Goal: Task Accomplishment & Management: Use online tool/utility

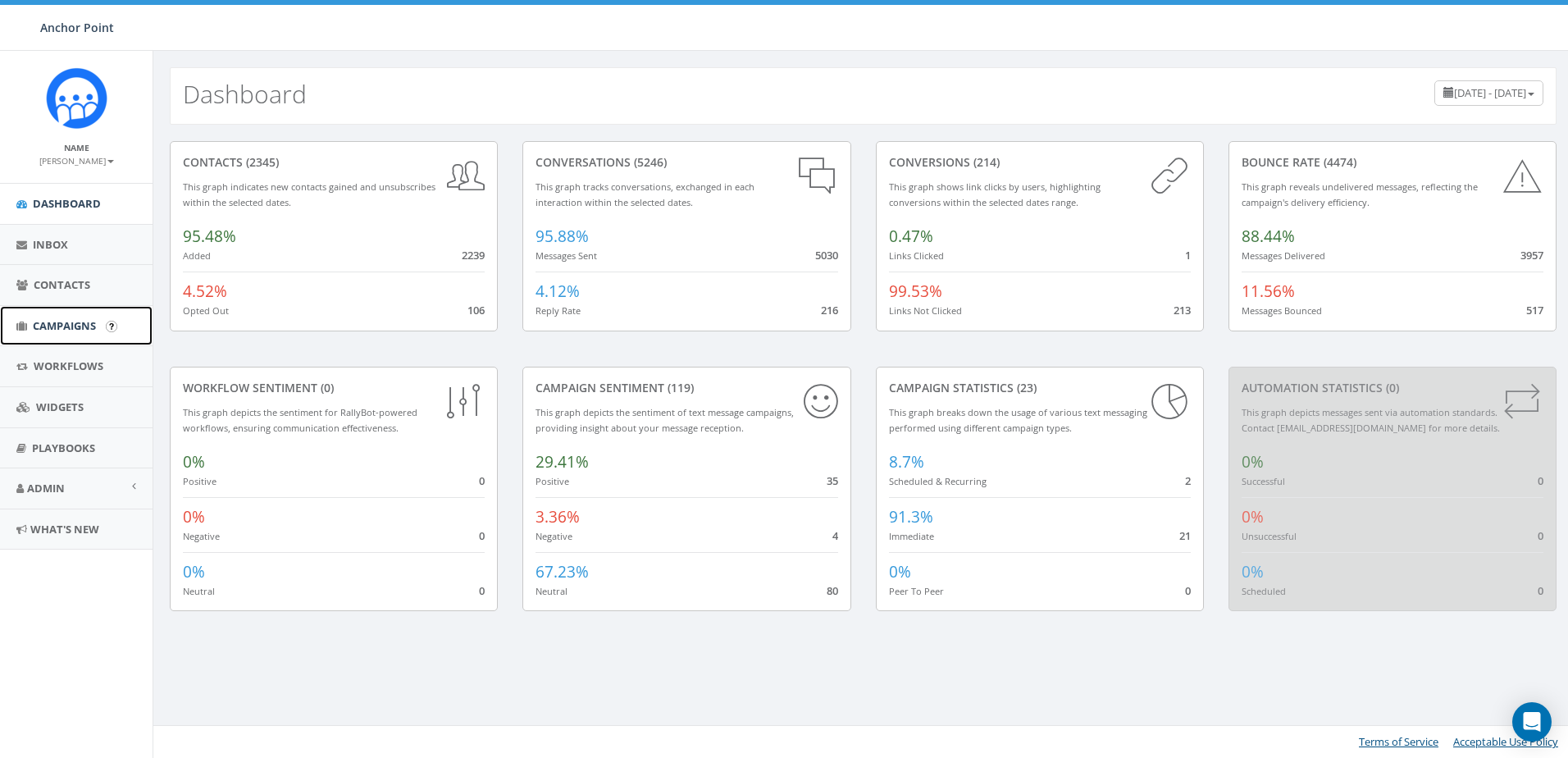
click at [48, 329] on span "Campaigns" at bounding box center [65, 325] width 63 height 14
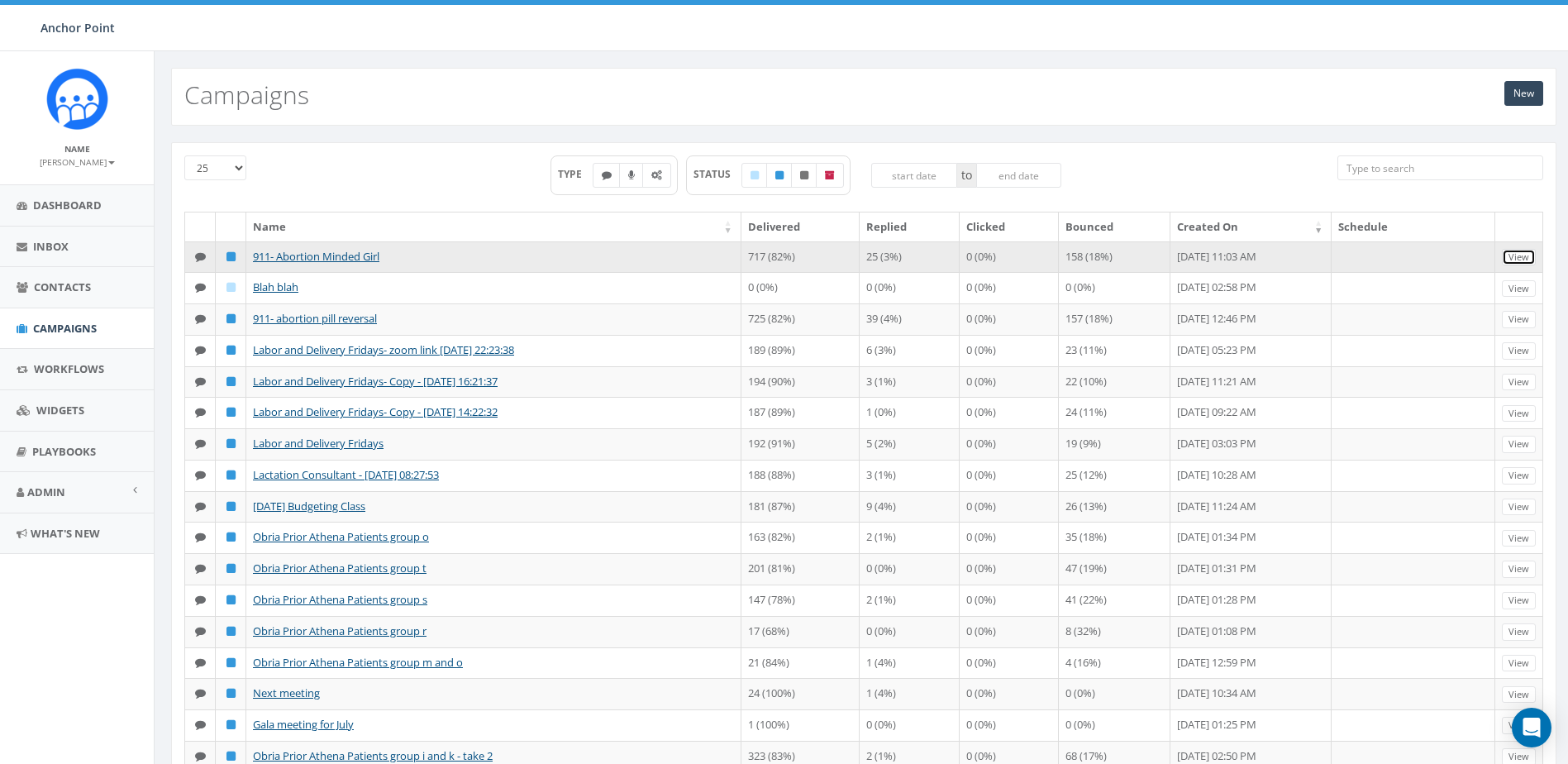
click at [1523, 255] on link "View" at bounding box center [1519, 258] width 34 height 17
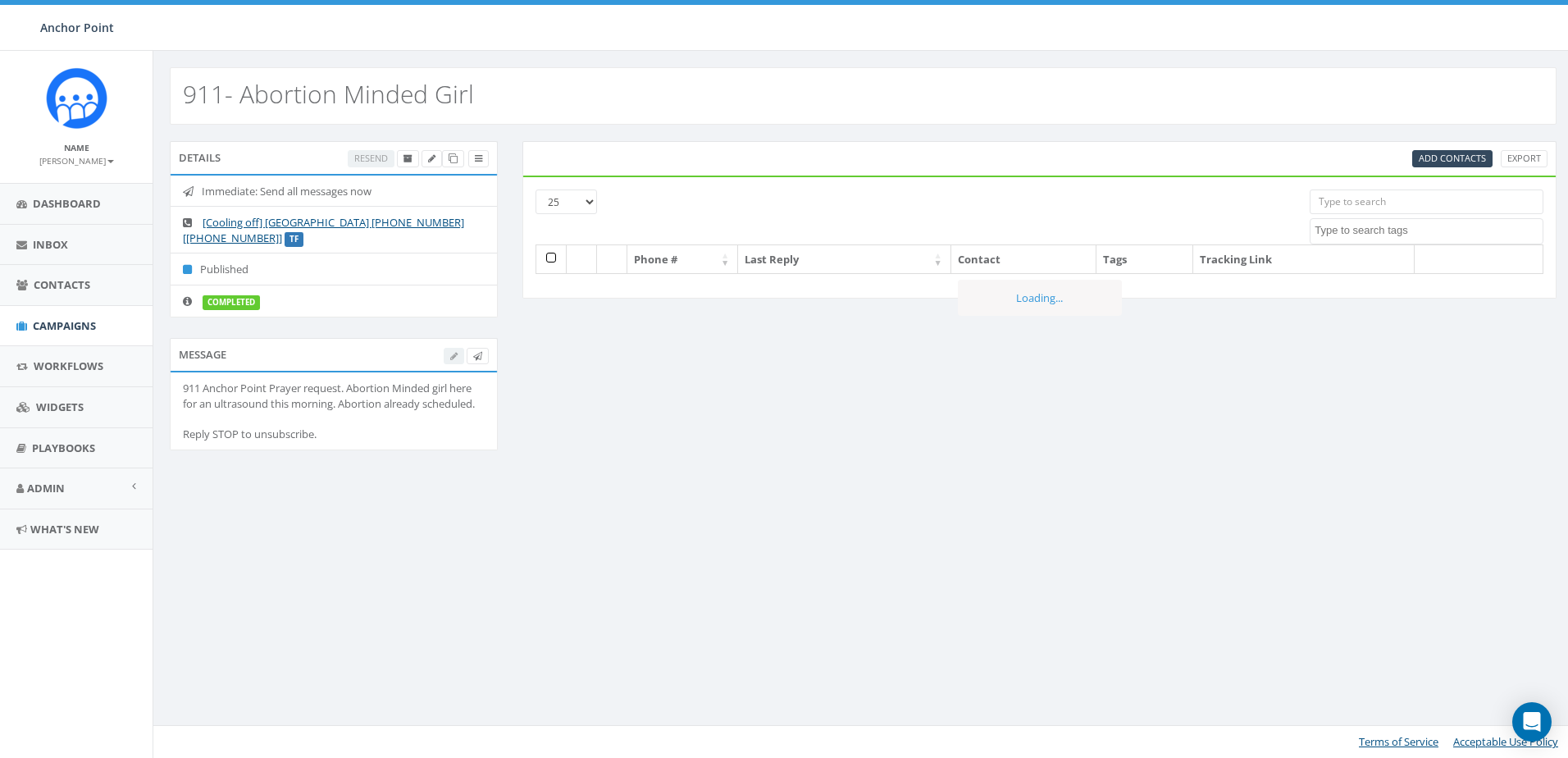
select select
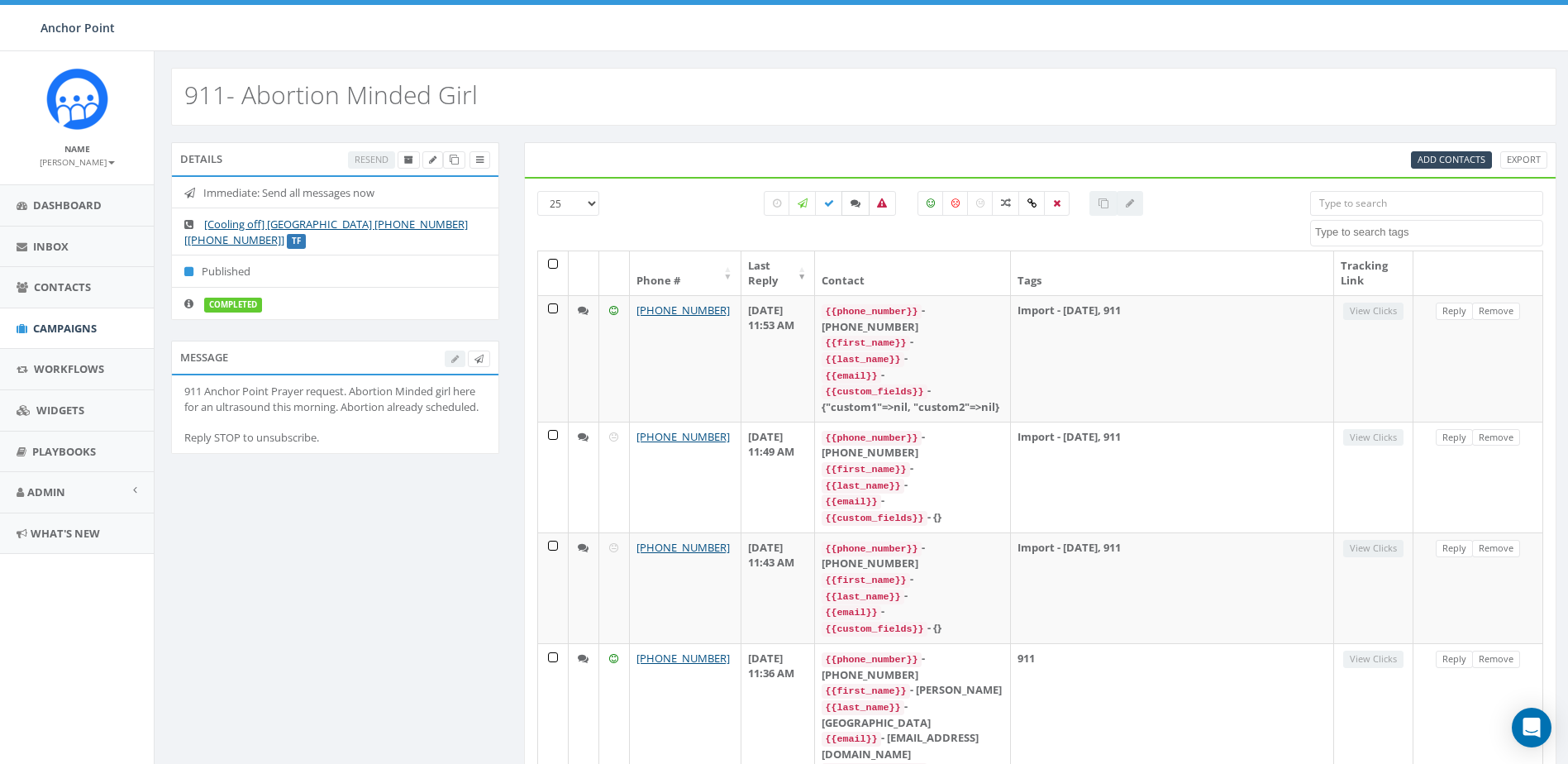
click at [849, 203] on label at bounding box center [855, 203] width 28 height 25
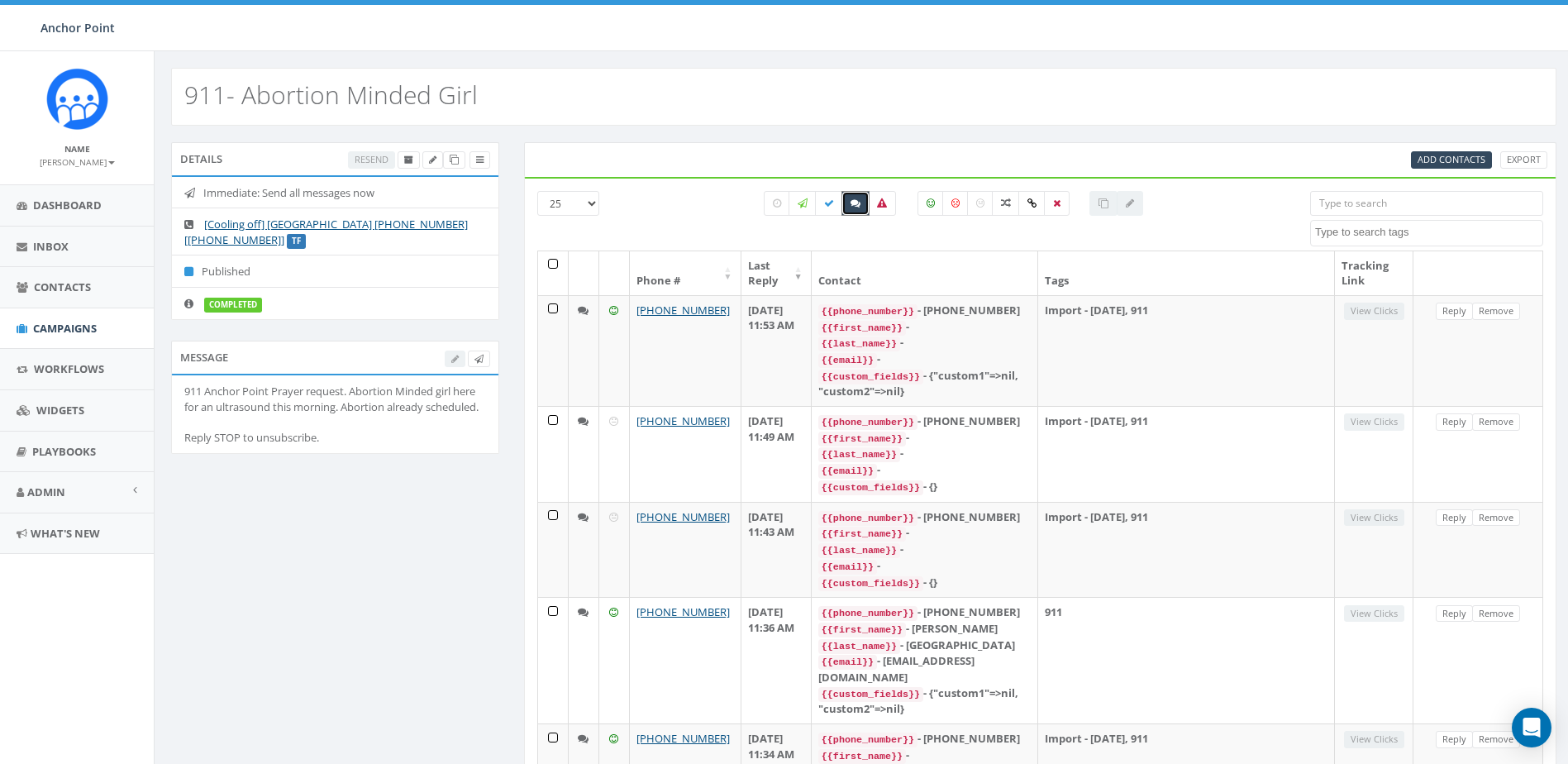
click at [856, 199] on icon at bounding box center [856, 204] width 10 height 10
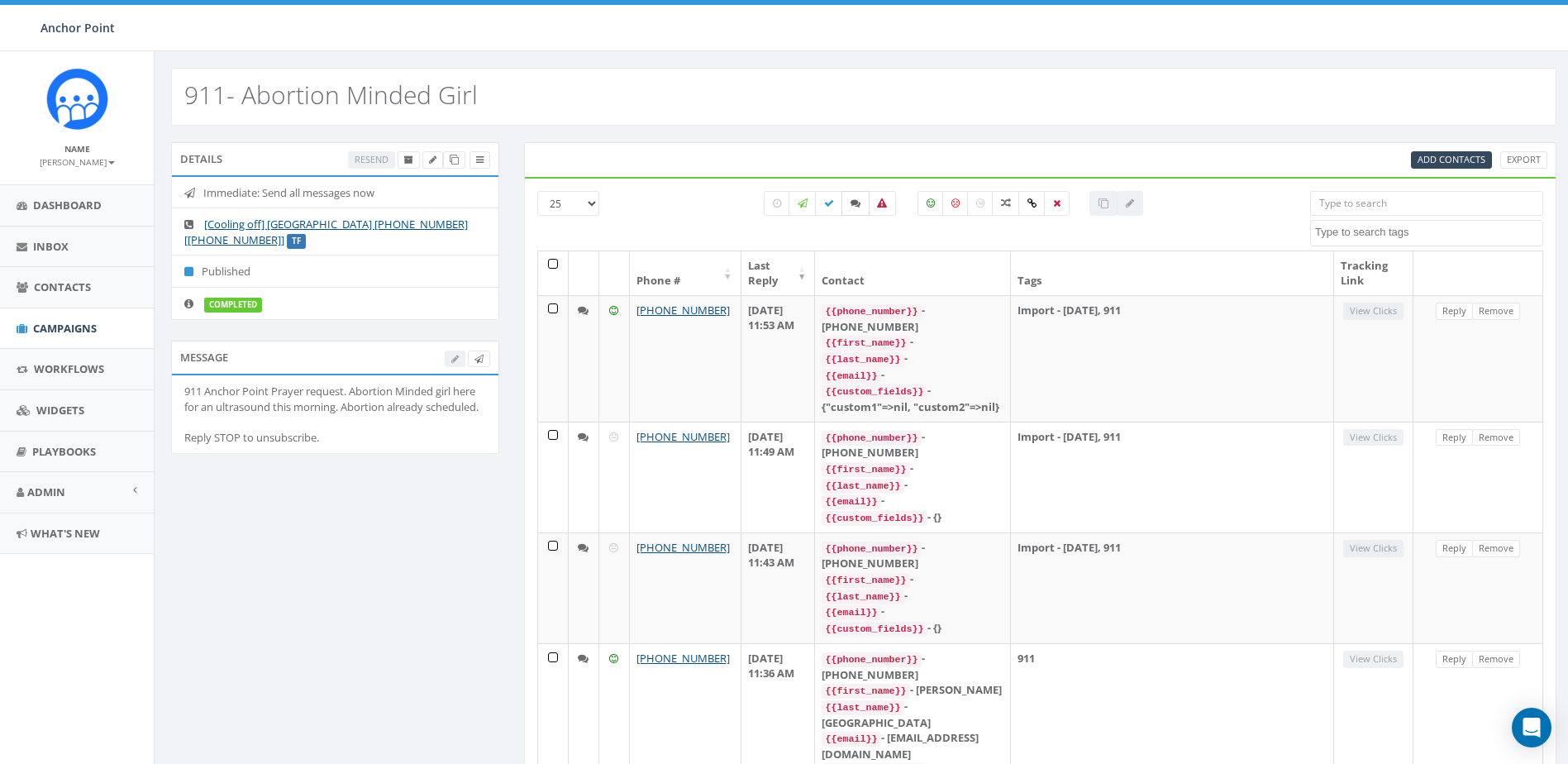
click at [850, 204] on icon at bounding box center [856, 204] width 10 height 10
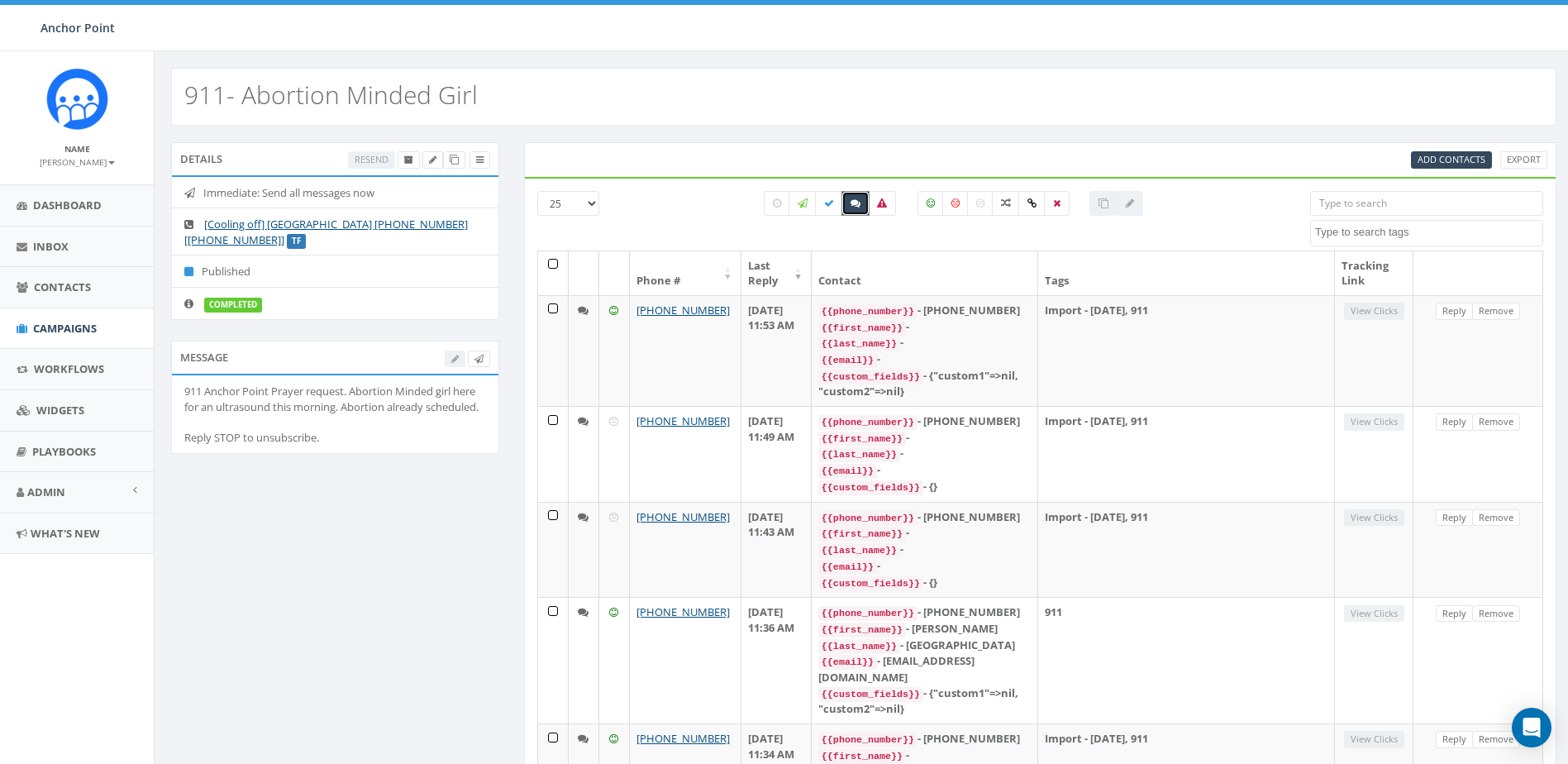
click at [852, 206] on icon at bounding box center [856, 204] width 10 height 10
checkbox input "false"
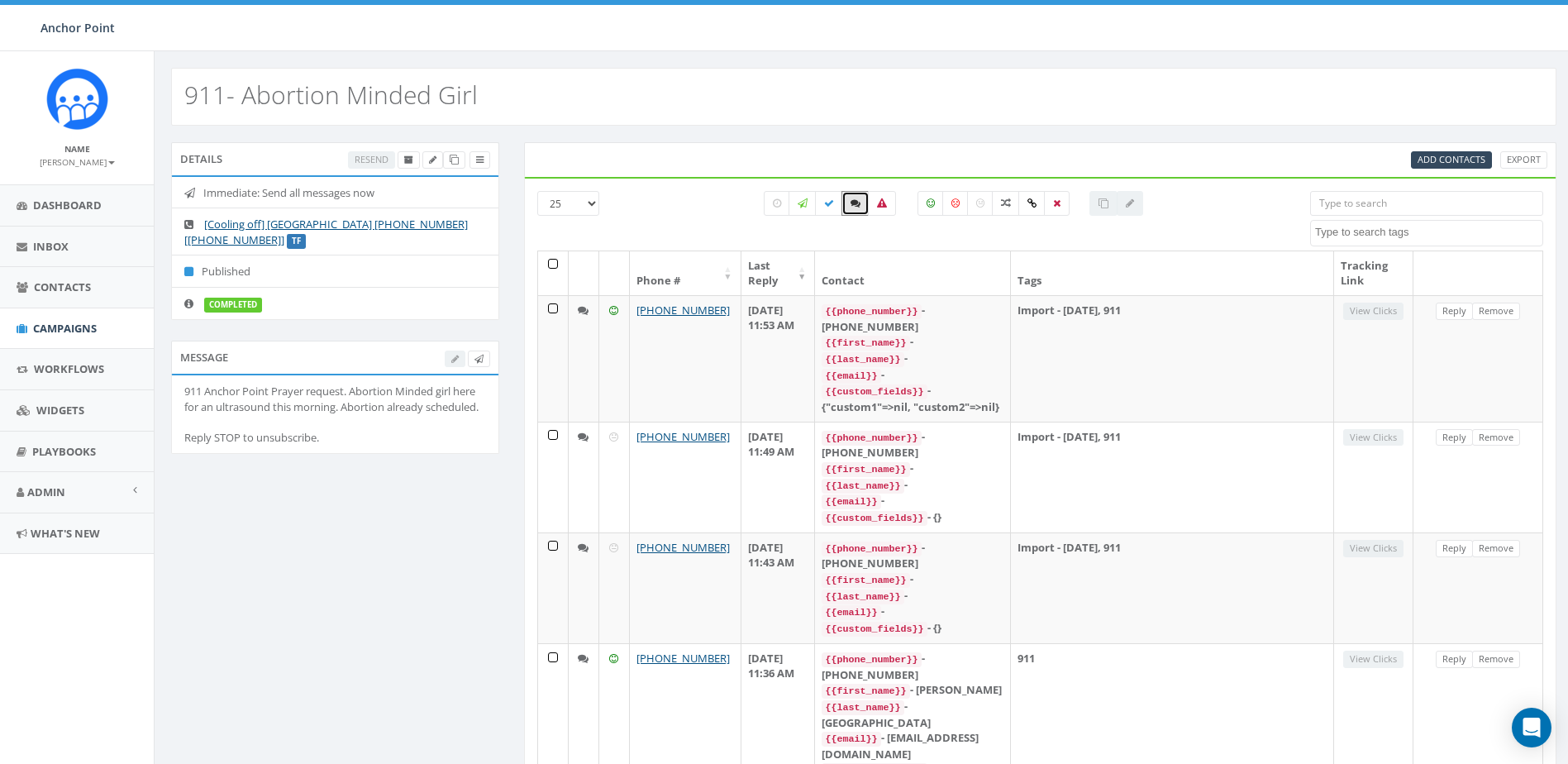
click at [588, 201] on select "25 50 100" at bounding box center [568, 203] width 62 height 25
select select "100"
click at [537, 191] on select "25 50 100" at bounding box center [568, 203] width 62 height 25
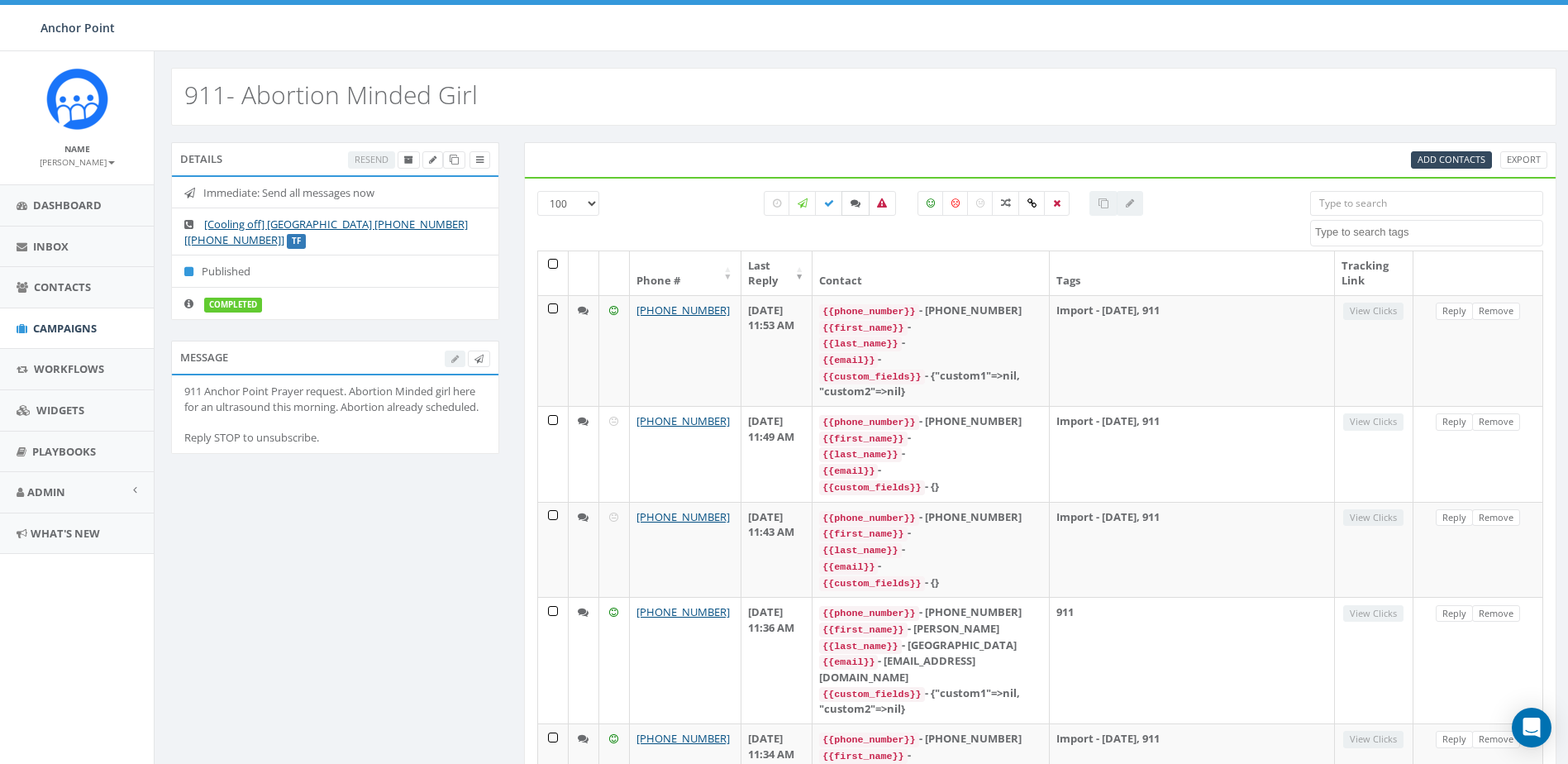
click at [854, 199] on icon at bounding box center [856, 204] width 10 height 10
click at [852, 209] on label at bounding box center [855, 203] width 28 height 25
click at [855, 203] on icon at bounding box center [856, 204] width 10 height 10
checkbox input "true"
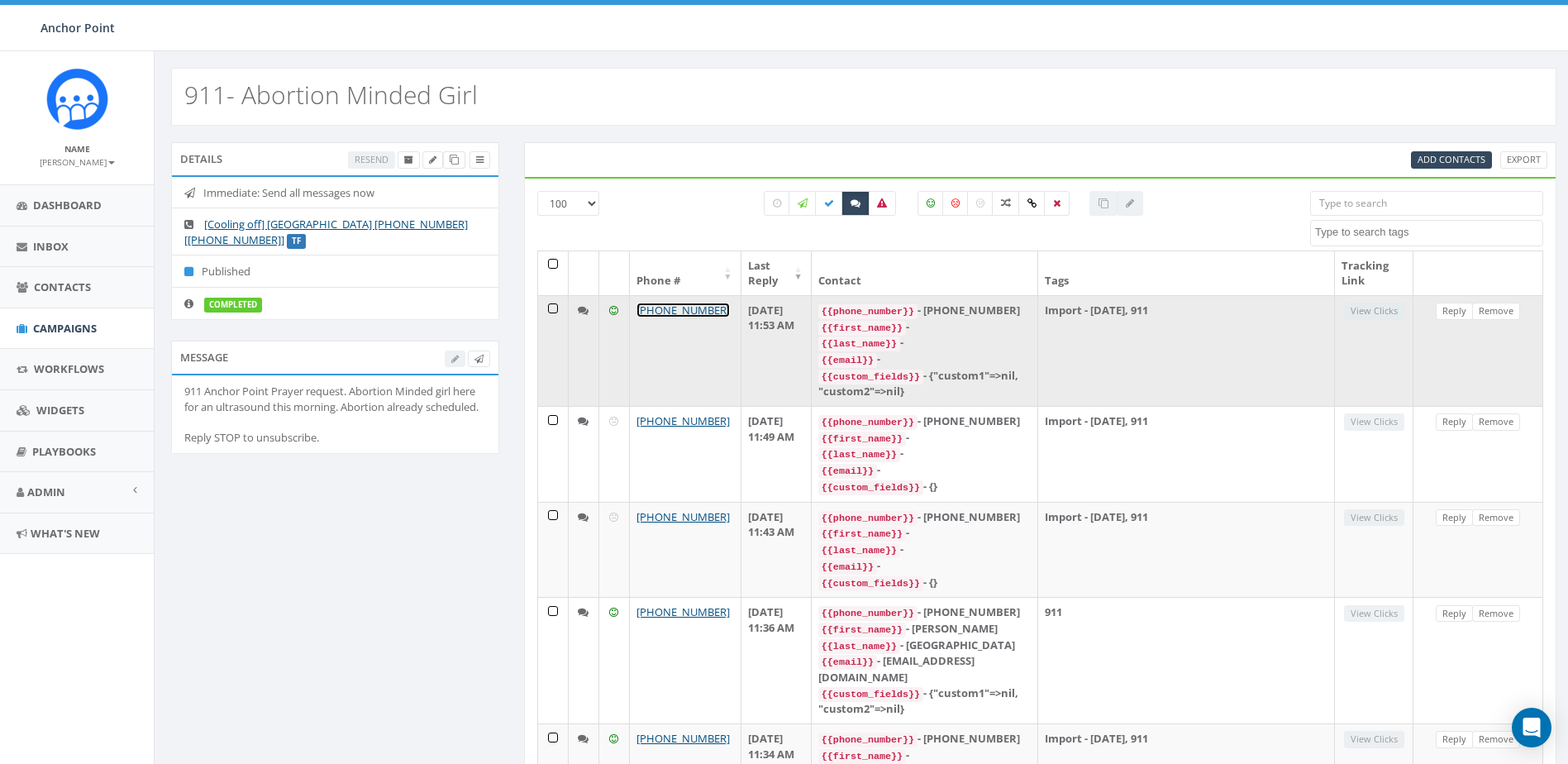
click at [690, 313] on link "[PHONE_NUMBER]" at bounding box center [683, 309] width 93 height 15
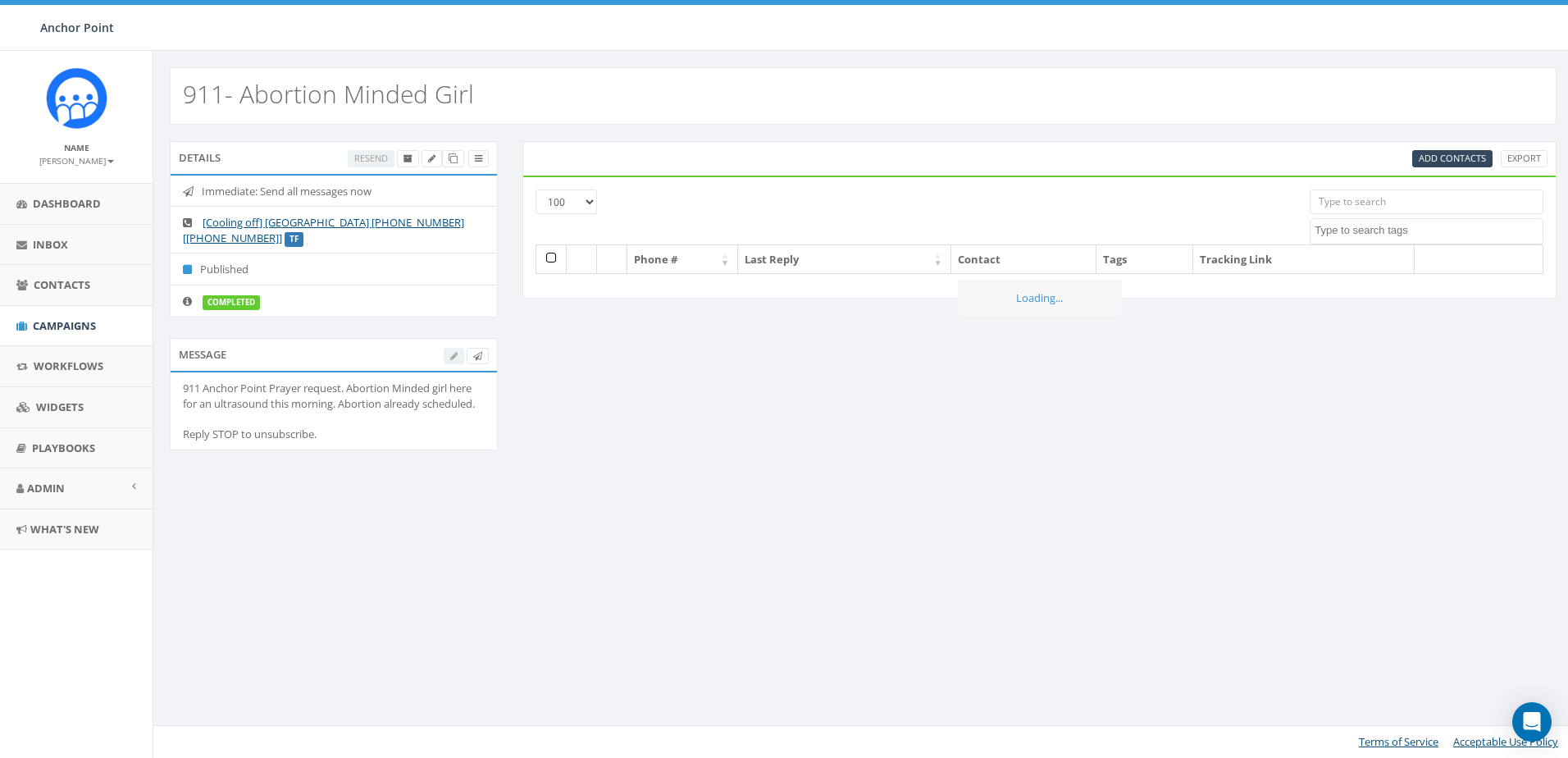
select select "100"
select select
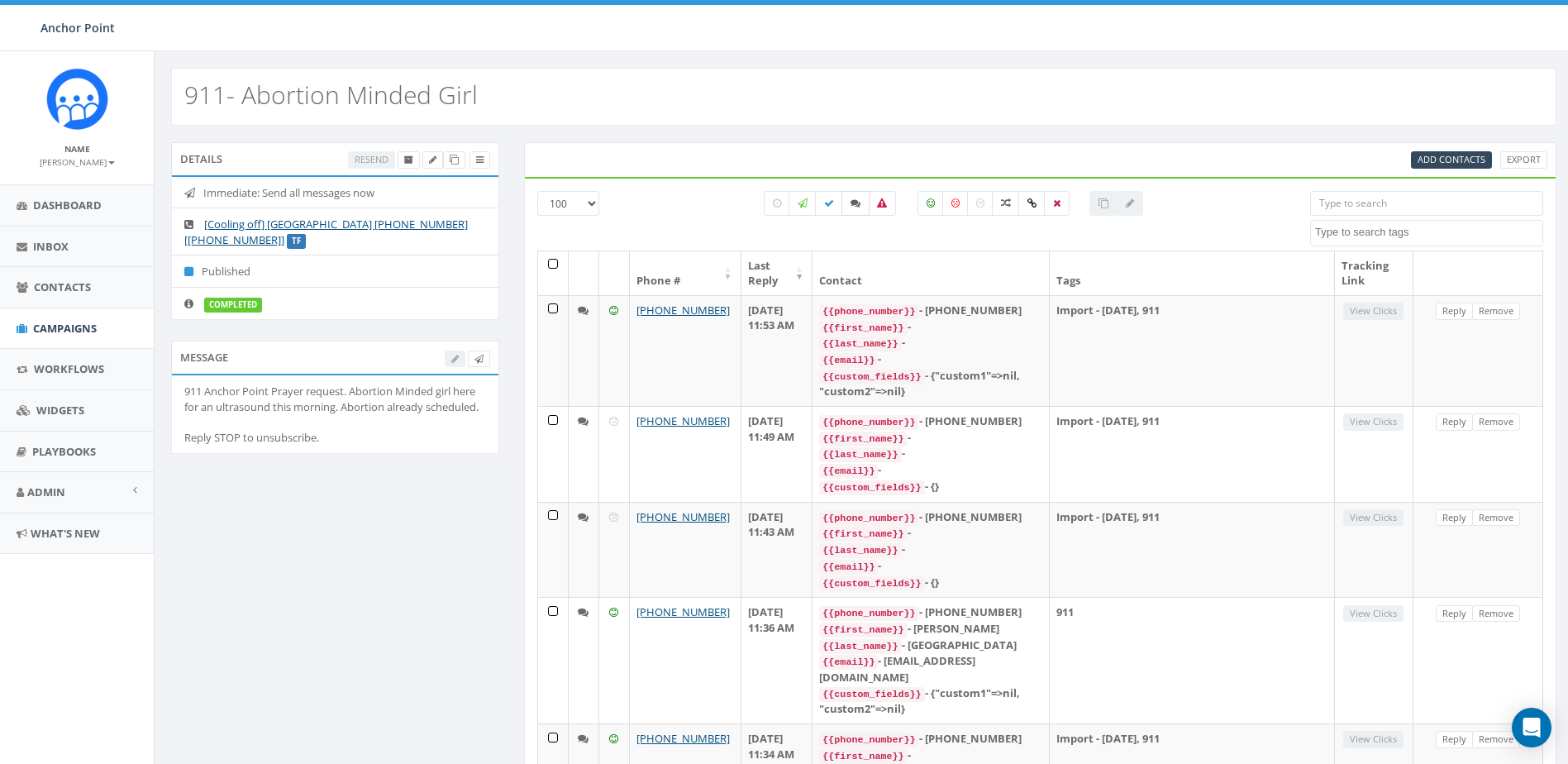
click at [851, 201] on icon at bounding box center [856, 204] width 10 height 10
click at [857, 199] on icon at bounding box center [856, 204] width 10 height 10
click at [855, 204] on icon at bounding box center [856, 204] width 10 height 10
checkbox input "true"
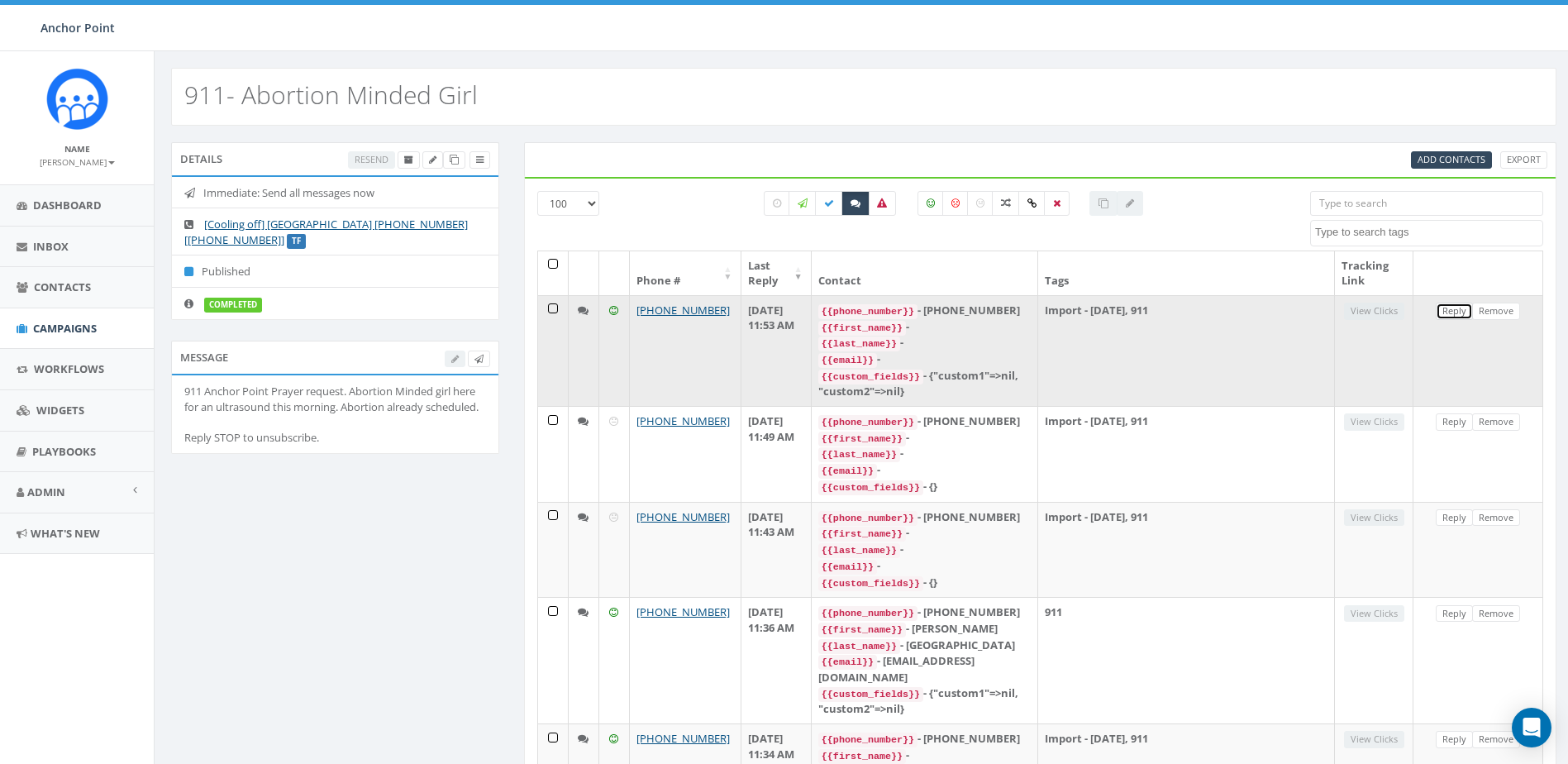
click at [1448, 313] on link "Reply" at bounding box center [1453, 311] width 37 height 17
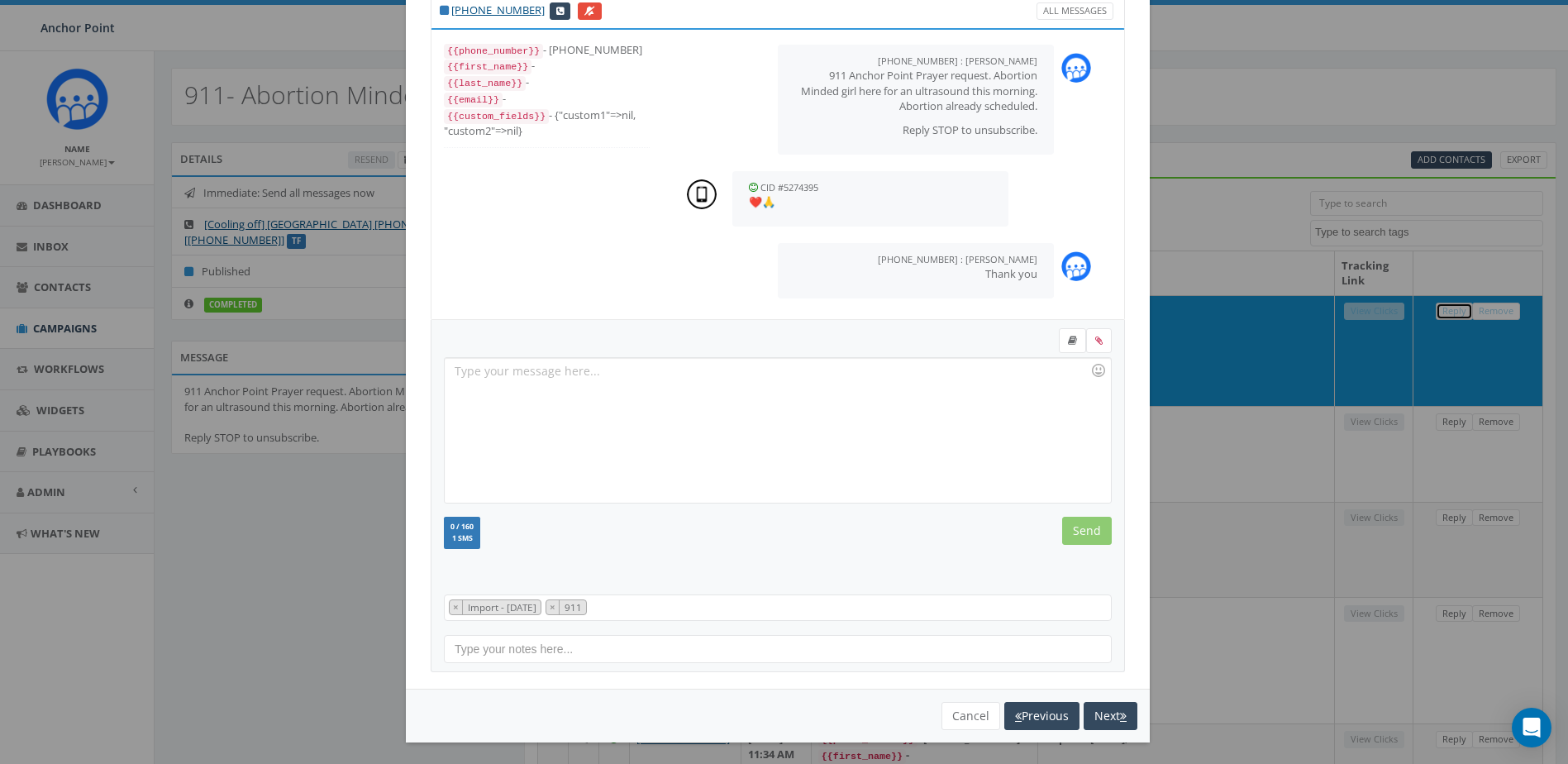
scroll to position [64, 0]
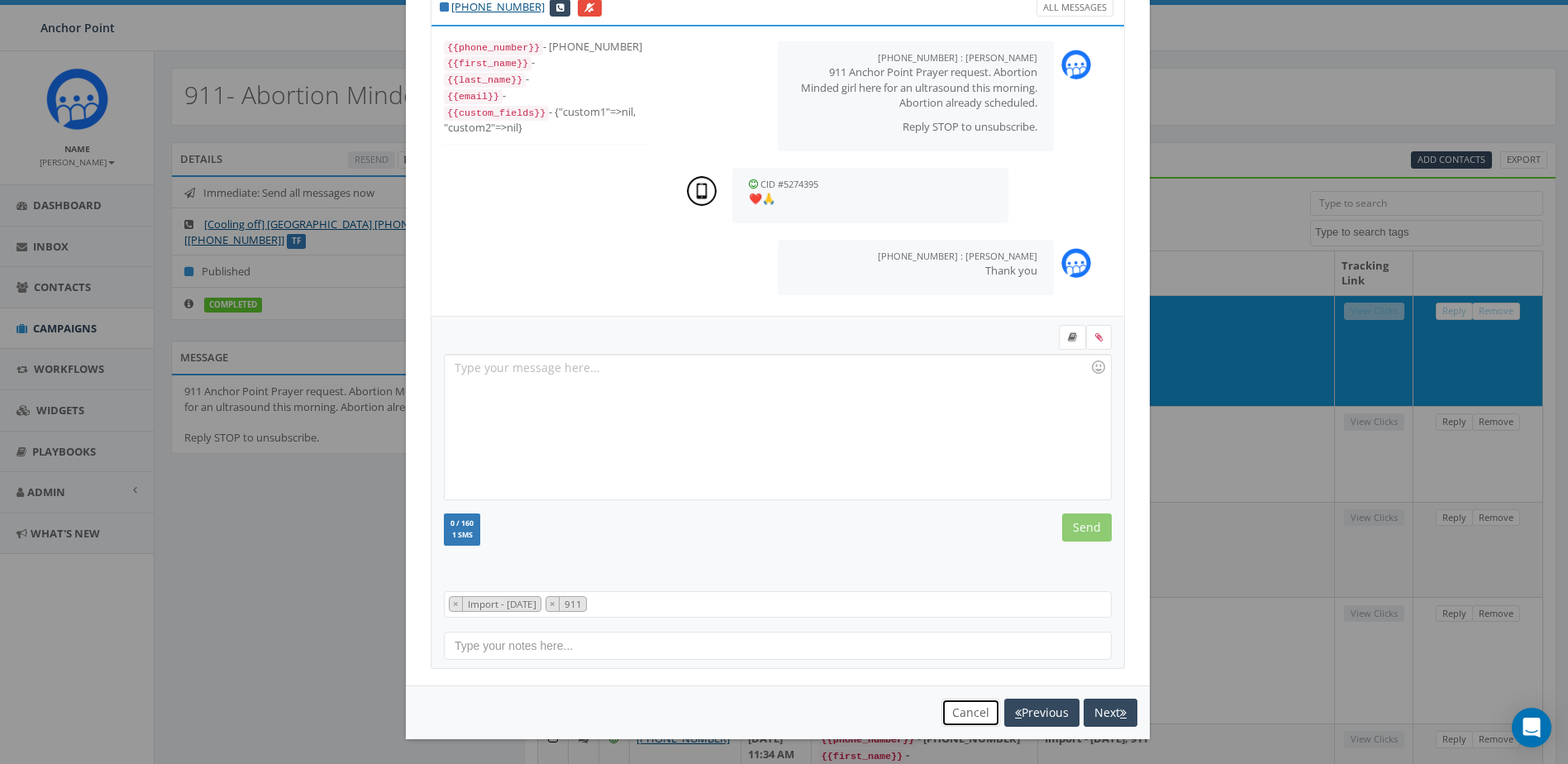
click at [973, 711] on button "Cancel" at bounding box center [970, 713] width 59 height 28
